Goal: Task Accomplishment & Management: Manage account settings

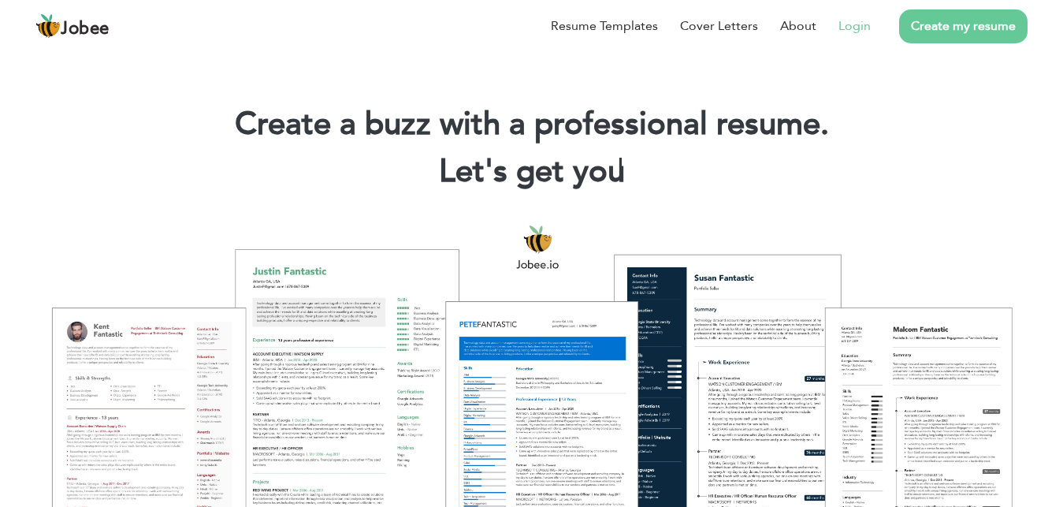
click at [841, 6] on li "Login" at bounding box center [843, 26] width 54 height 41
click at [839, 13] on li "Login" at bounding box center [843, 26] width 54 height 41
click at [839, 24] on link "Login" at bounding box center [854, 26] width 32 height 19
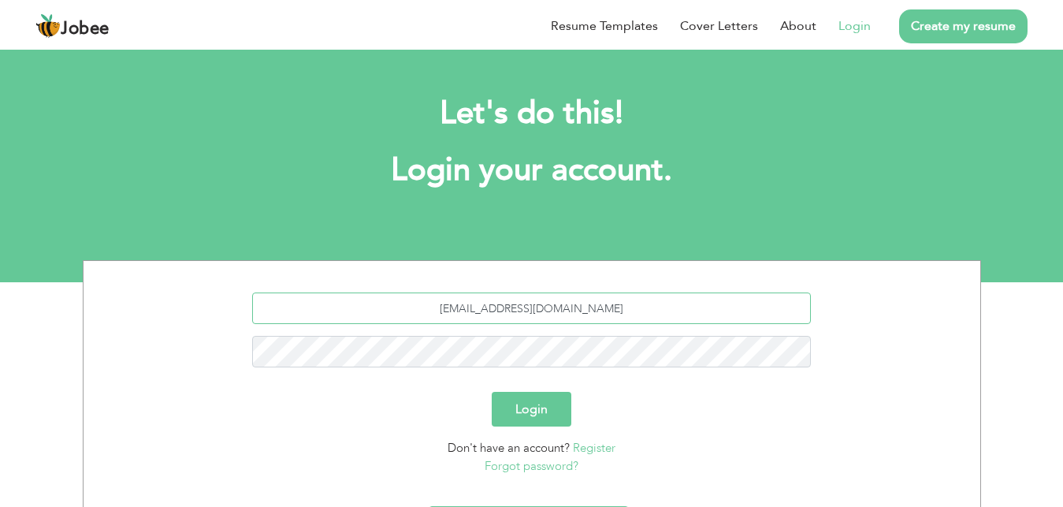
click at [649, 292] on input "[EMAIL_ADDRESS][DOMAIN_NAME]" at bounding box center [531, 308] width 559 height 32
type input "i"
type input "T"
type input "talhasagheer803@gmail.com"
click at [382, 428] on form "talhasagheer803@gmail.com Login Don't have an account? Register Forgot password?" at bounding box center [531, 383] width 873 height 182
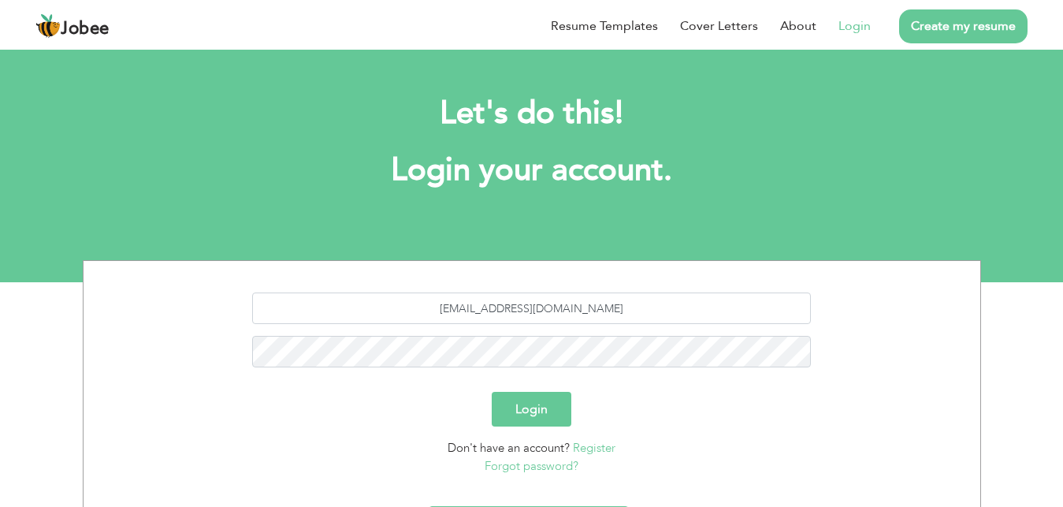
click at [531, 402] on button "Login" at bounding box center [532, 409] width 80 height 35
